Goal: Information Seeking & Learning: Learn about a topic

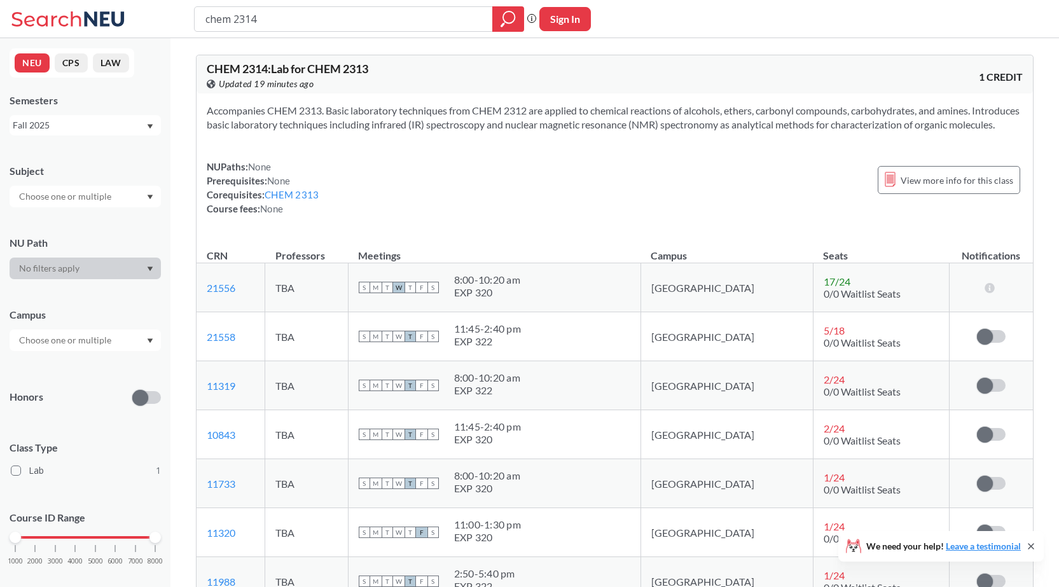
scroll to position [255, 0]
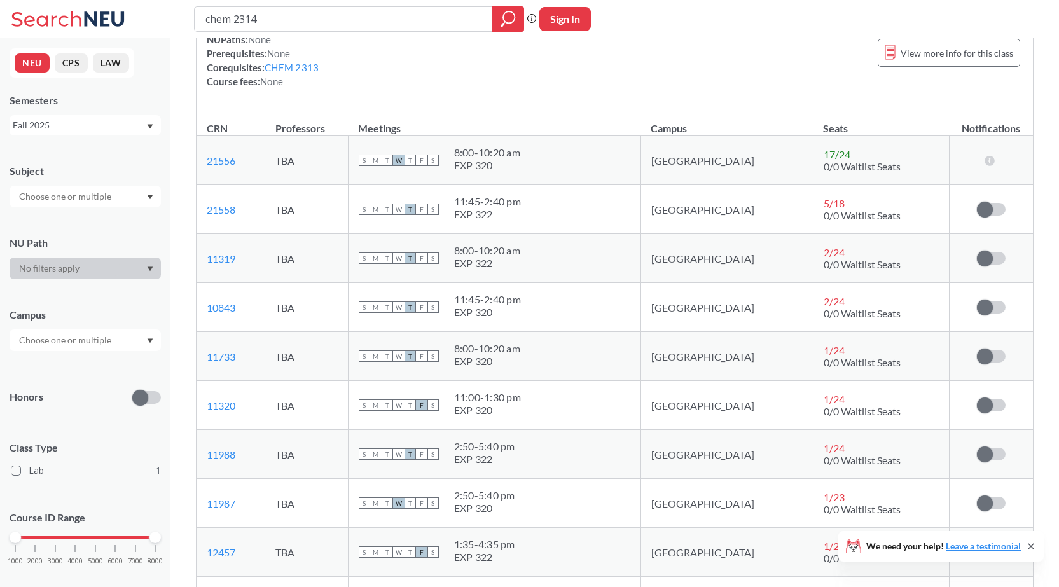
click at [509, 103] on div "Accompanies CHEM 2313. Basic laboratory techniques from CHEM 2312 are applied t…" at bounding box center [615, 37] width 837 height 143
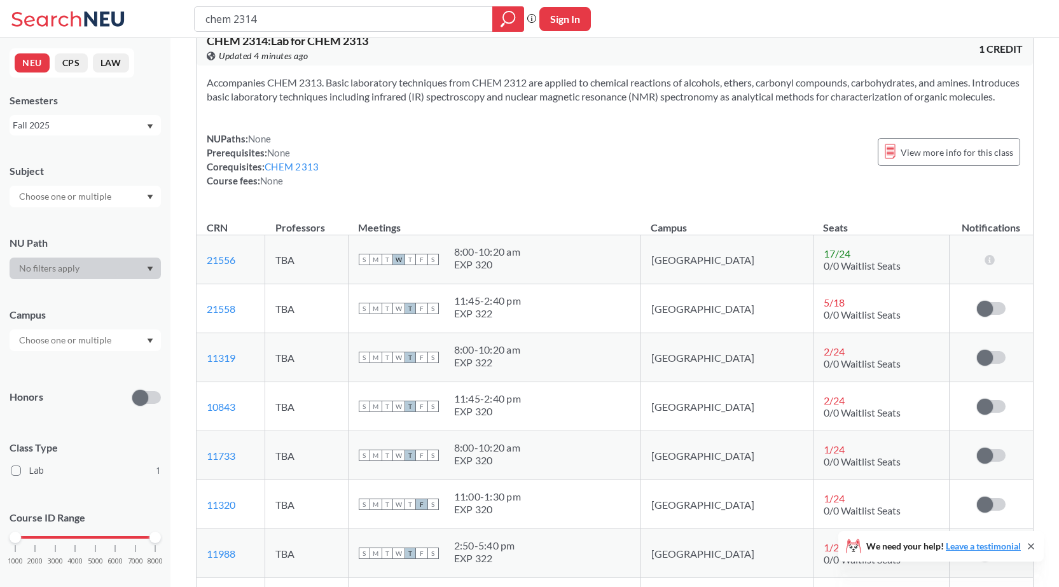
scroll to position [0, 0]
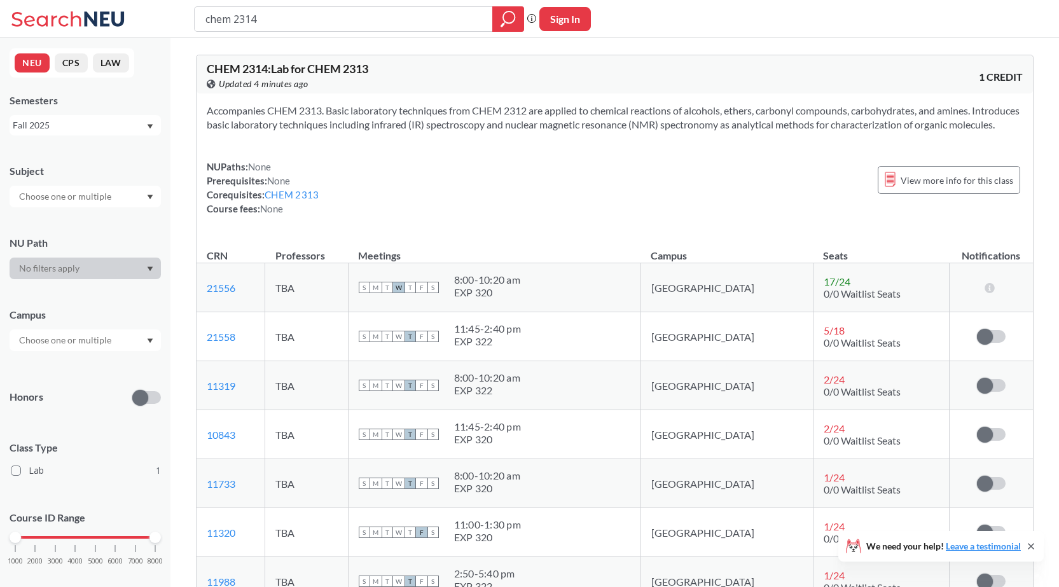
click at [519, 188] on div "NUPaths: None Prerequisites: None Corequisites: CHEM 2313 Course fees: None Vie…" at bounding box center [615, 188] width 816 height 56
click at [529, 201] on div "NUPaths: None Prerequisites: None Corequisites: CHEM 2313 Course fees: None Vie…" at bounding box center [615, 188] width 816 height 56
click at [597, 204] on div "NUPaths: None Prerequisites: None Corequisites: CHEM 2313 Course fees: None Vie…" at bounding box center [615, 188] width 816 height 56
click at [310, 22] on input "chem 2314" at bounding box center [343, 19] width 279 height 22
type input "chem 2312"
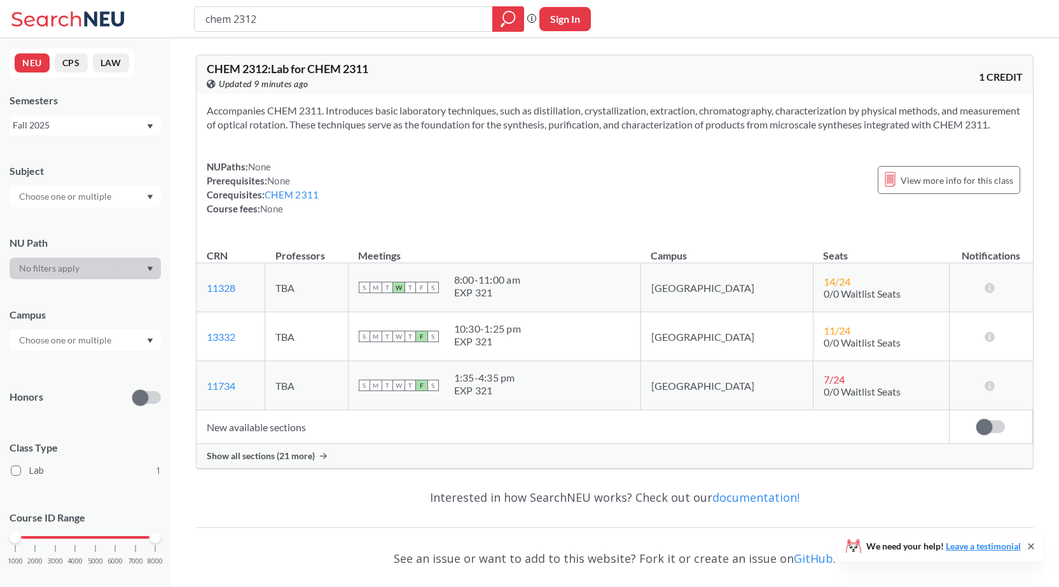
click at [279, 462] on span "Show all sections (21 more)" at bounding box center [261, 456] width 108 height 11
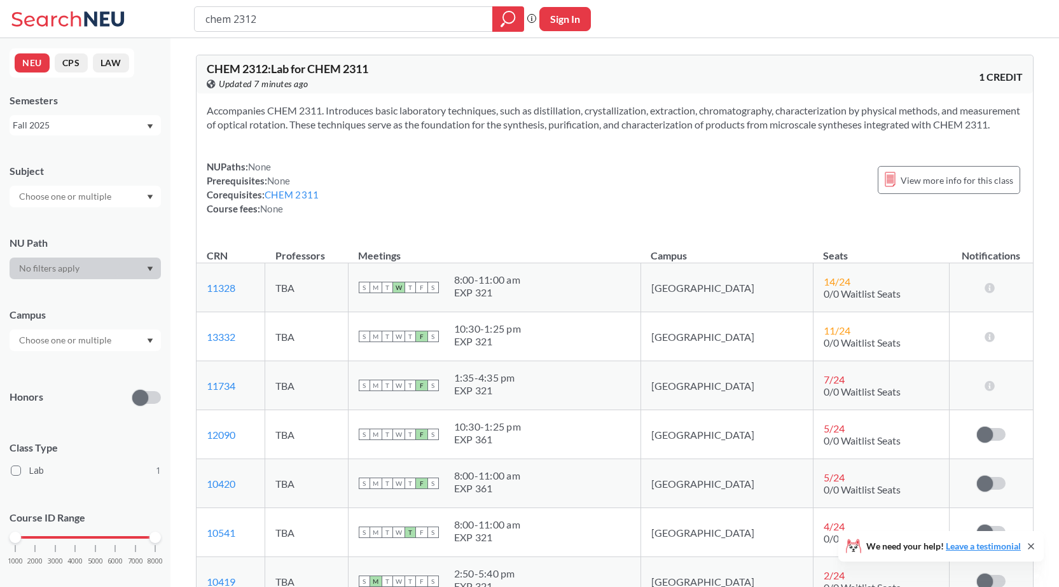
click at [646, 161] on div "Accompanies CHEM 2311. Introduces basic laboratory techniques, such as distilla…" at bounding box center [615, 165] width 837 height 143
click at [531, 236] on div "Accompanies CHEM 2311. Introduces basic laboratory techniques, such as distilla…" at bounding box center [615, 165] width 837 height 143
click at [381, 158] on div "Accompanies CHEM 2311. Introduces basic laboratory techniques, such as distilla…" at bounding box center [615, 165] width 837 height 143
drag, startPoint x: 431, startPoint y: 165, endPoint x: 438, endPoint y: 153, distance: 13.4
click at [432, 164] on div "Accompanies CHEM 2311. Introduces basic laboratory techniques, such as distilla…" at bounding box center [615, 165] width 837 height 143
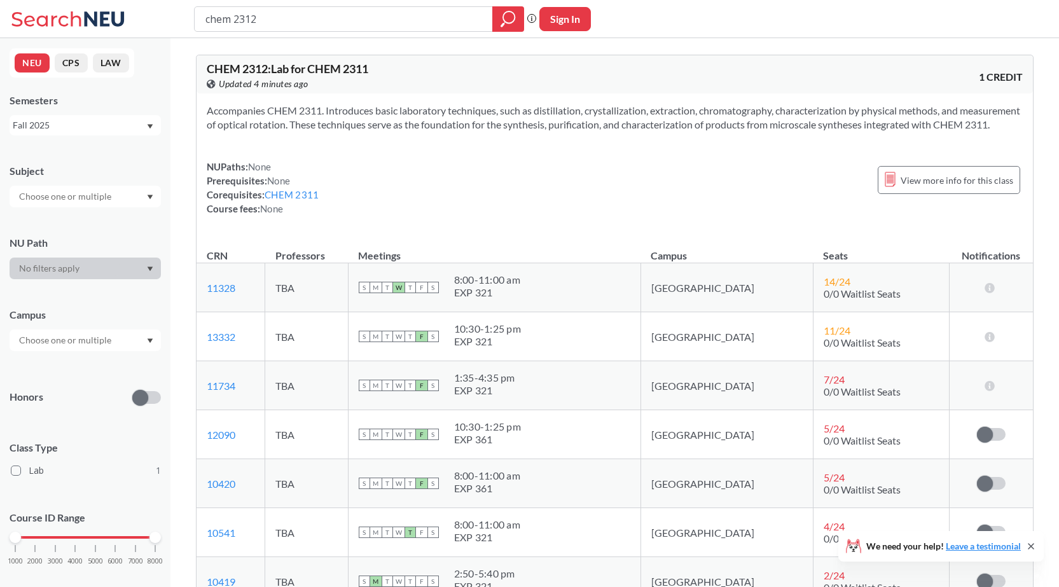
click at [692, 165] on div "Accompanies CHEM 2311. Introduces basic laboratory techniques, such as distilla…" at bounding box center [615, 165] width 837 height 143
drag, startPoint x: 566, startPoint y: 195, endPoint x: 566, endPoint y: 181, distance: 14.0
click at [566, 190] on div "NUPaths: None Prerequisites: None Corequisites: CHEM 2311 Course fees: None Vie…" at bounding box center [615, 188] width 816 height 56
click at [532, 181] on div "NUPaths: None Prerequisites: None Corequisites: CHEM 2311 Course fees: None Vie…" at bounding box center [615, 188] width 816 height 56
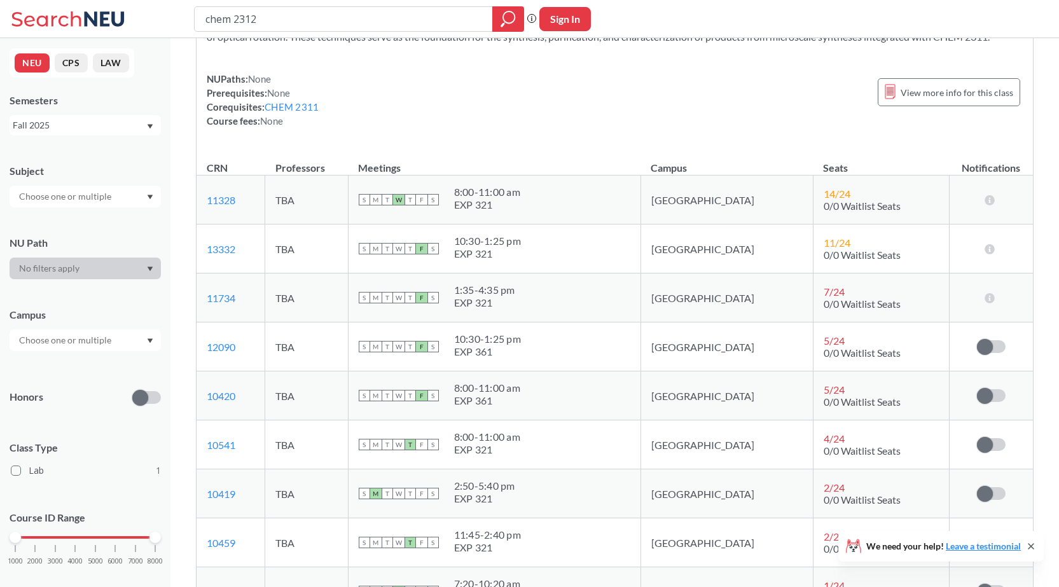
scroll to position [191, 0]
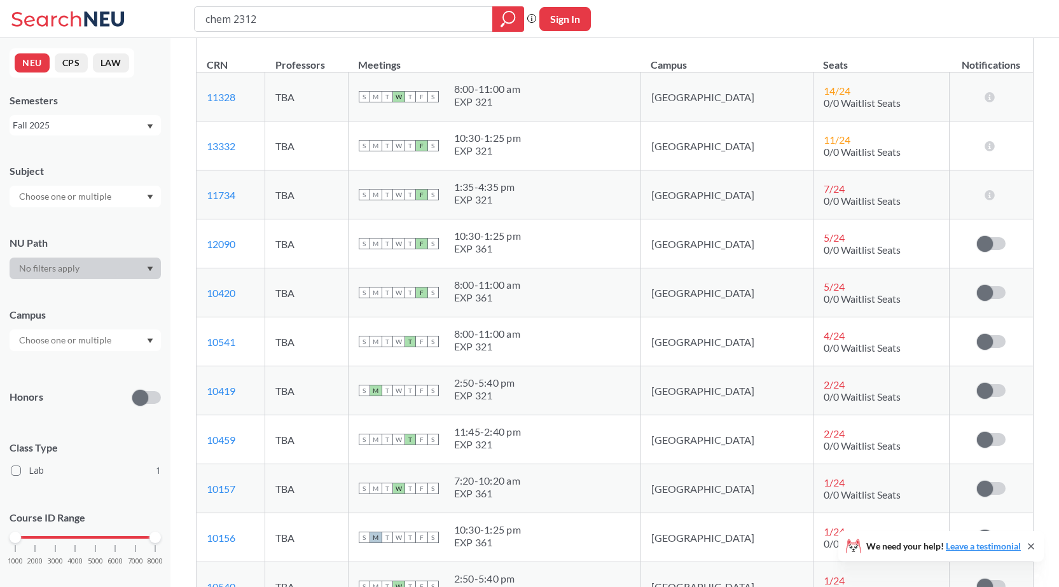
click at [347, 269] on td "TBA" at bounding box center [306, 244] width 83 height 49
click at [565, 64] on th "Meetings" at bounding box center [494, 58] width 293 height 27
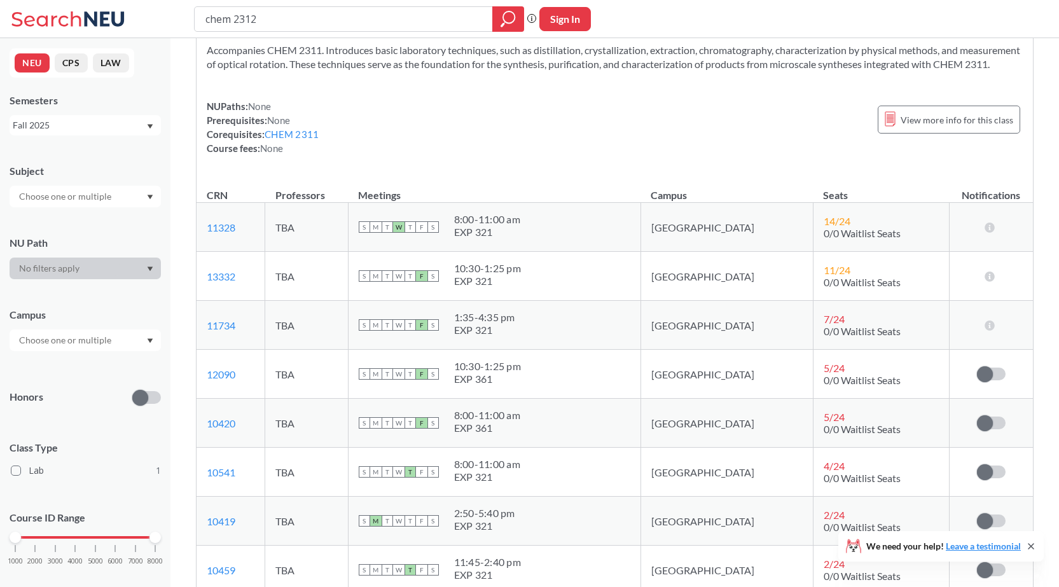
scroll to position [127, 0]
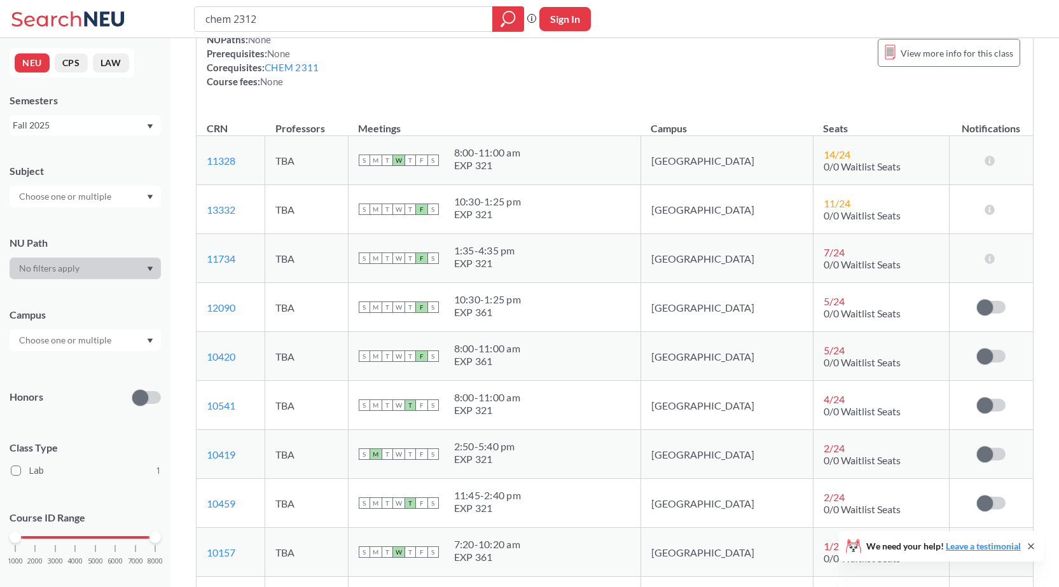
click at [619, 88] on div "NUPaths: None Prerequisites: None Corequisites: CHEM 2311 Course fees: None Vie…" at bounding box center [615, 60] width 816 height 56
click at [651, 60] on div "NUPaths: None Prerequisites: None Corequisites: CHEM 2311 Course fees: None Vie…" at bounding box center [615, 60] width 816 height 56
